Goal: Transaction & Acquisition: Purchase product/service

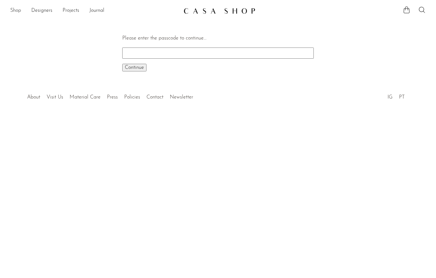
click at [11, 10] on link "Shop" at bounding box center [15, 11] width 11 height 8
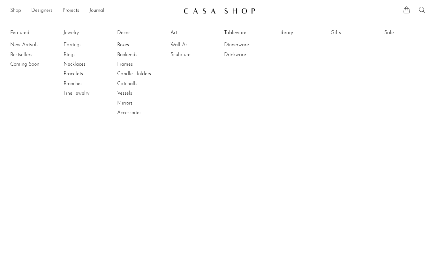
click at [19, 11] on link "Shop" at bounding box center [15, 11] width 11 height 8
click at [67, 36] on link "Jewelry" at bounding box center [88, 32] width 48 height 7
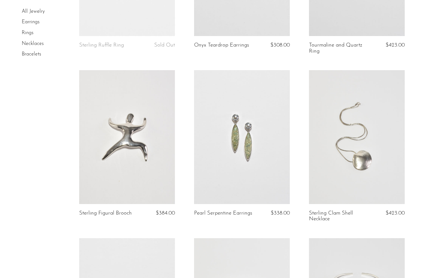
scroll to position [488, 0]
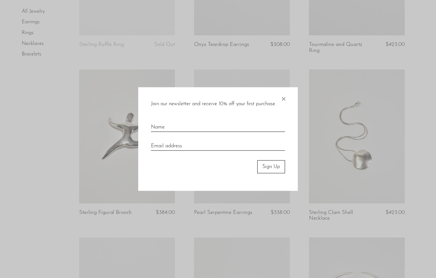
click at [283, 99] on span "×" at bounding box center [283, 97] width 6 height 20
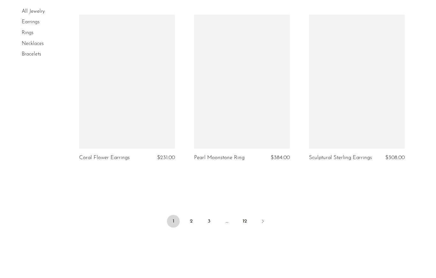
scroll to position [1875, 0]
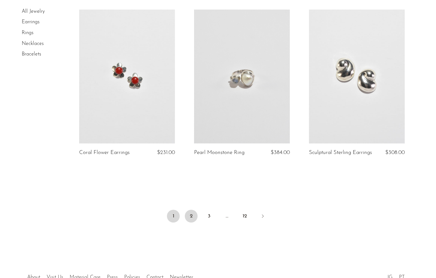
click at [192, 212] on link "2" at bounding box center [191, 216] width 13 height 13
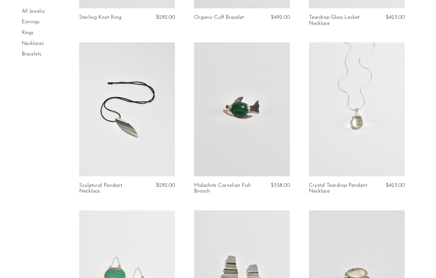
scroll to position [840, 0]
click at [354, 118] on link at bounding box center [357, 109] width 96 height 134
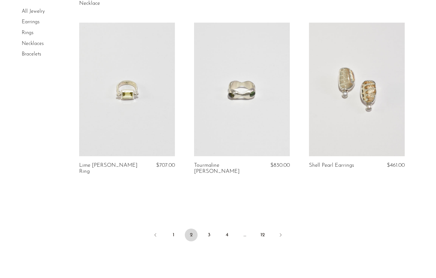
scroll to position [1909, 0]
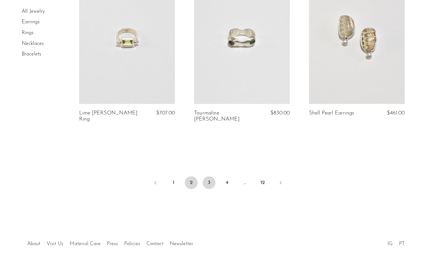
click at [208, 180] on link "3" at bounding box center [209, 183] width 13 height 13
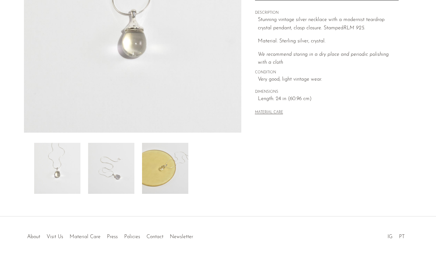
scroll to position [137, 0]
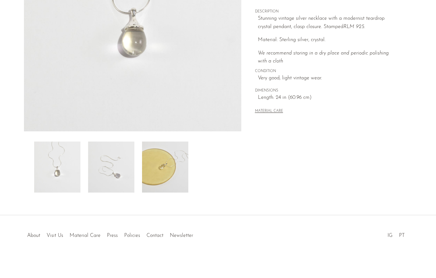
click at [160, 170] on img at bounding box center [165, 167] width 46 height 51
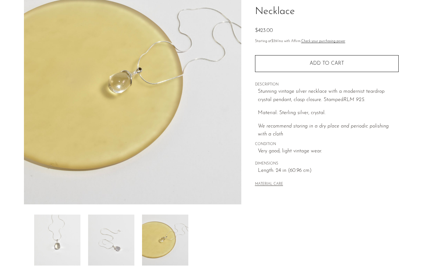
scroll to position [50, 0]
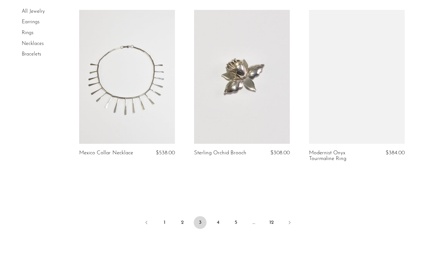
scroll to position [1930, 0]
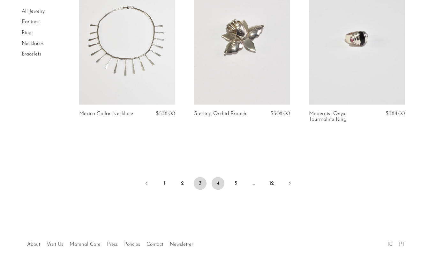
click at [217, 178] on link "4" at bounding box center [218, 183] width 13 height 13
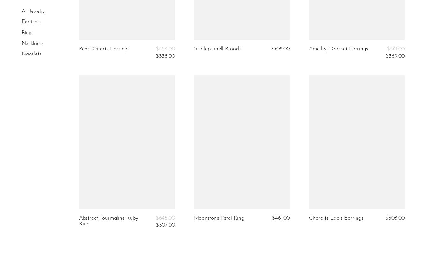
scroll to position [1840, 0]
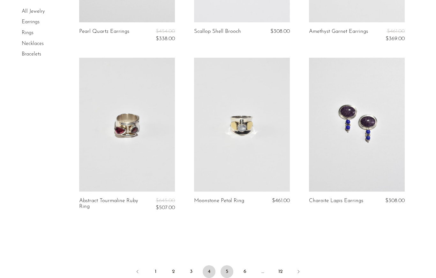
click at [229, 266] on link "5" at bounding box center [227, 272] width 13 height 13
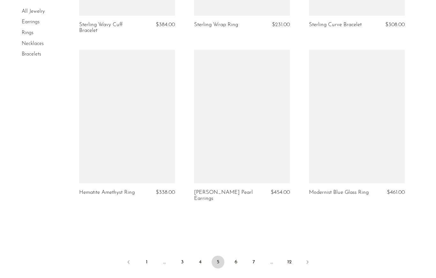
scroll to position [1880, 0]
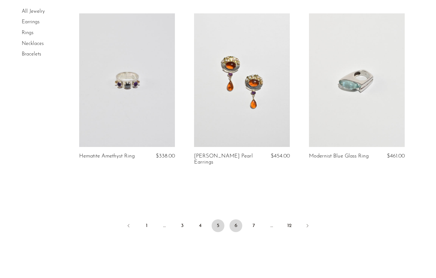
click at [232, 224] on link "6" at bounding box center [236, 226] width 13 height 13
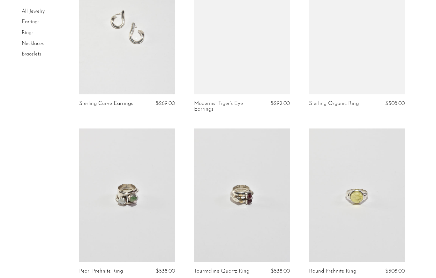
scroll to position [420, 0]
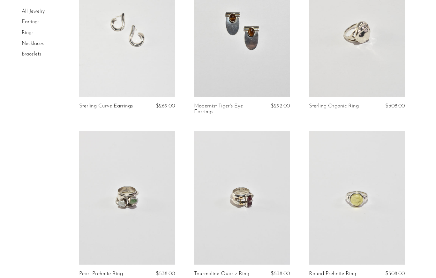
click at [359, 40] on link at bounding box center [357, 30] width 96 height 134
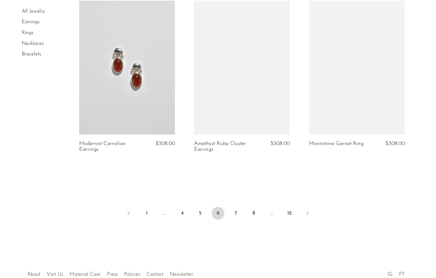
scroll to position [1874, 0]
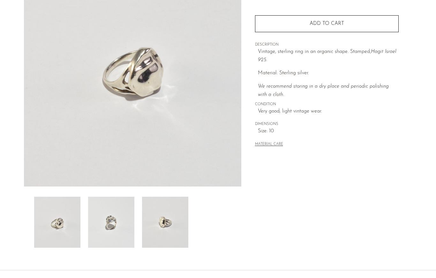
scroll to position [137, 0]
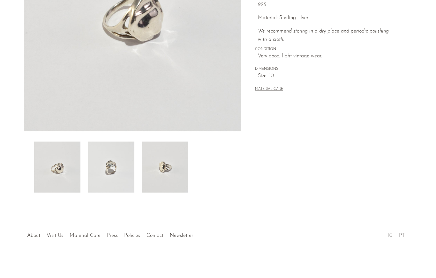
click at [115, 173] on img at bounding box center [111, 167] width 46 height 51
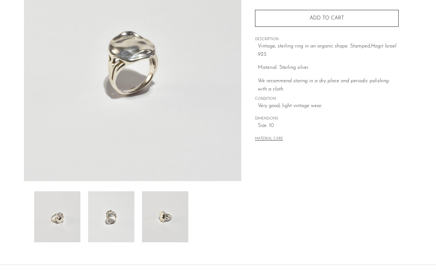
scroll to position [69, 0]
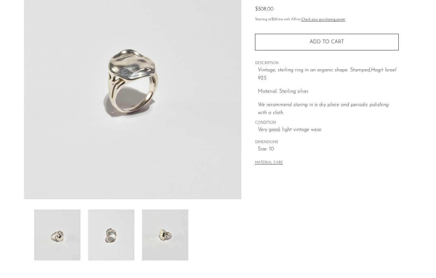
click at [178, 216] on img at bounding box center [165, 235] width 46 height 51
